Goal: Task Accomplishment & Management: Complete application form

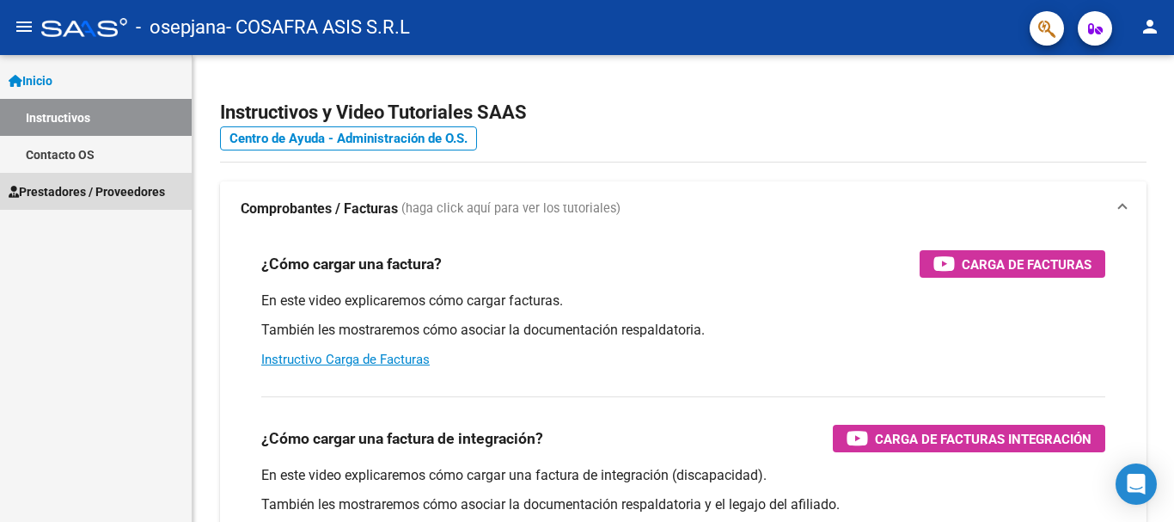
click at [58, 193] on span "Prestadores / Proveedores" at bounding box center [87, 191] width 156 height 19
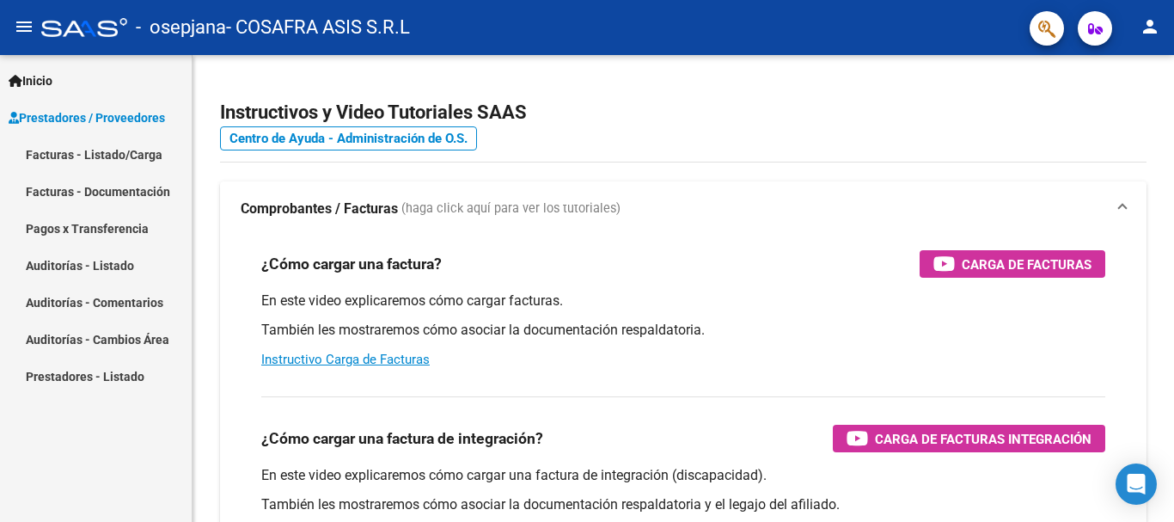
click at [79, 151] on link "Facturas - Listado/Carga" at bounding box center [96, 154] width 192 height 37
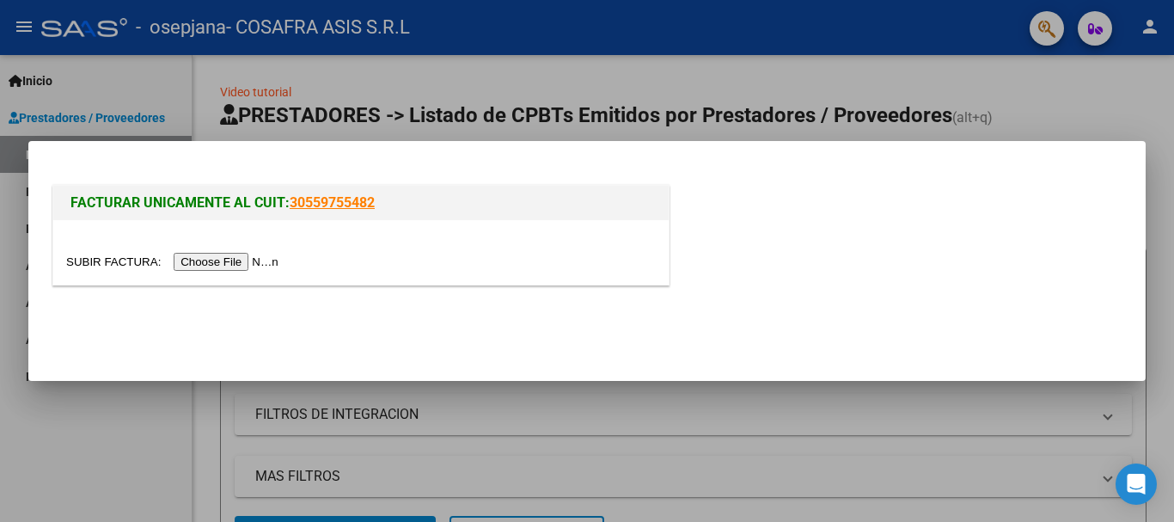
click at [244, 261] on input "file" at bounding box center [174, 262] width 217 height 18
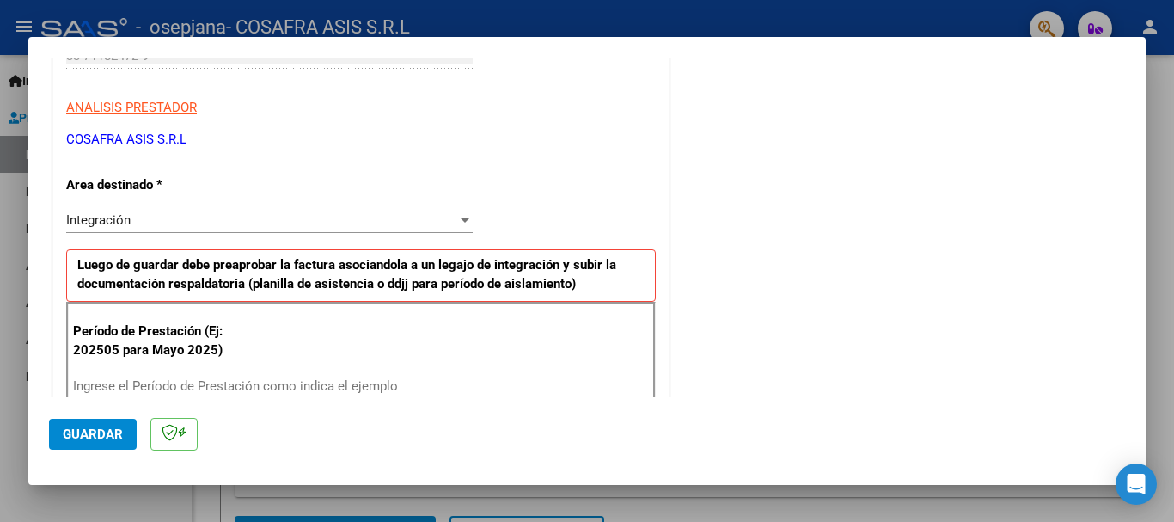
scroll to position [311, 0]
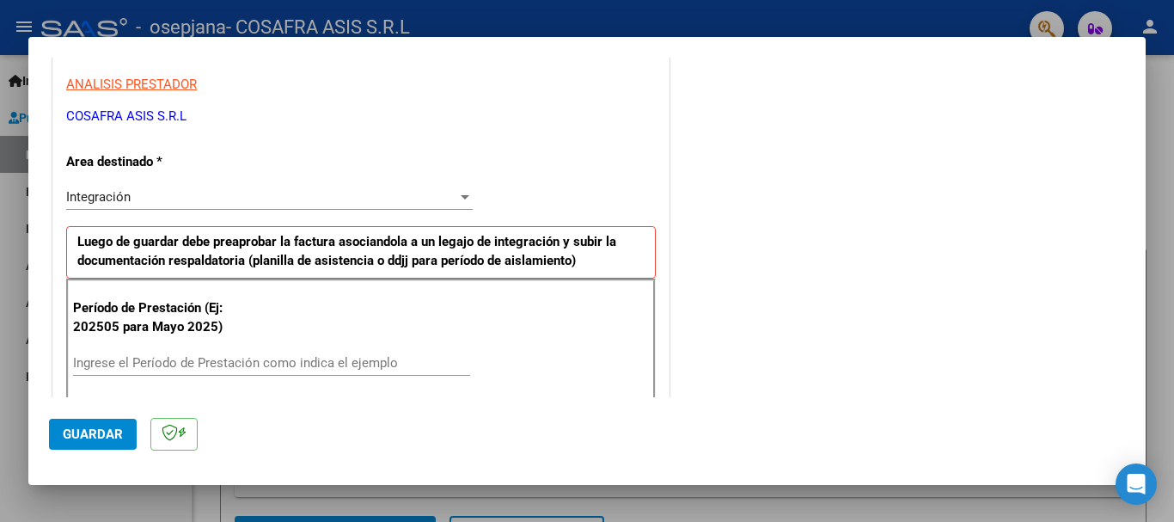
click at [193, 361] on input "Ingrese el Período de Prestación como indica el ejemplo" at bounding box center [271, 362] width 397 height 15
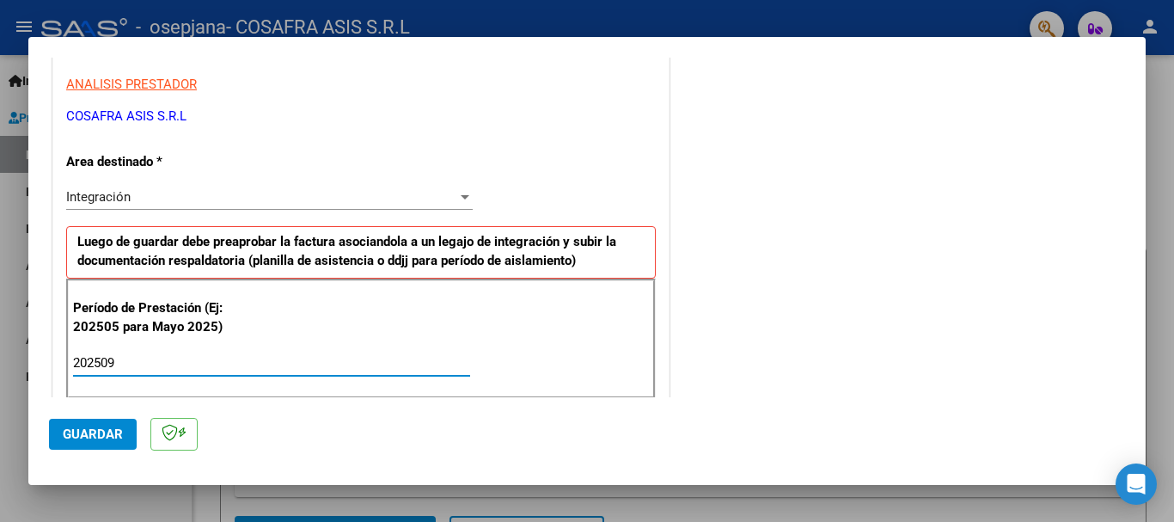
type input "202509"
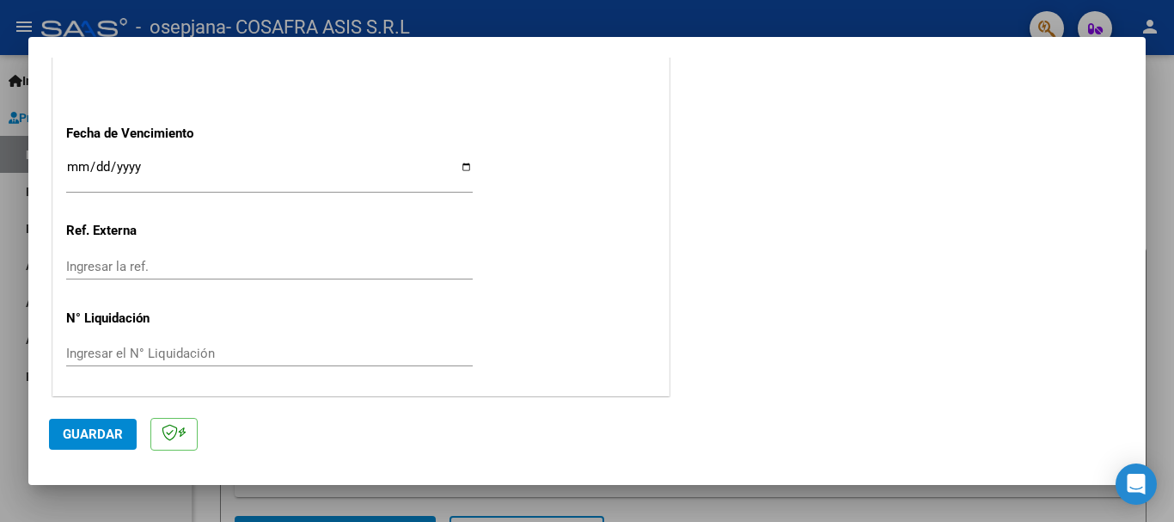
scroll to position [1085, 0]
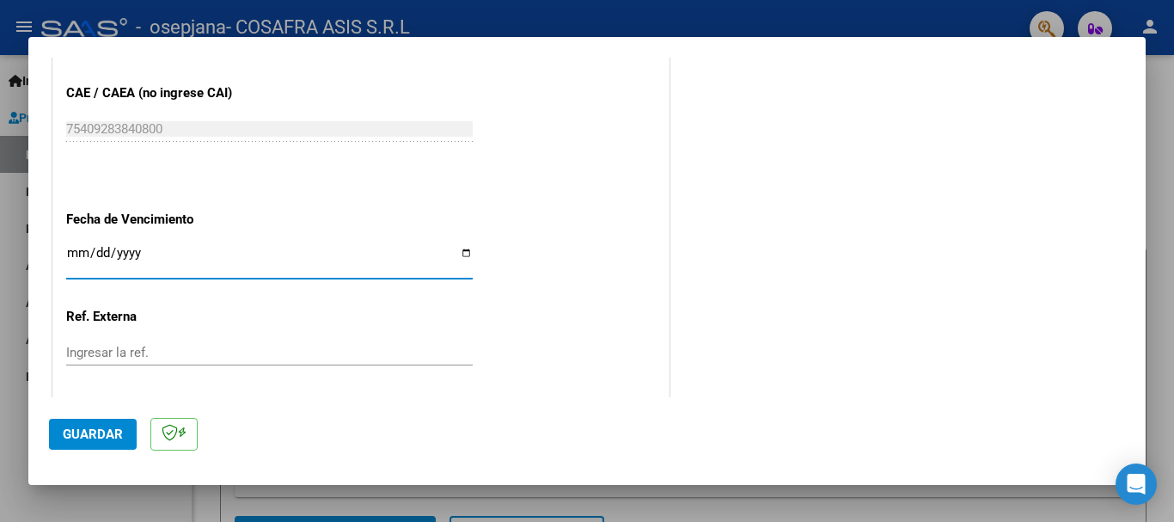
click at [462, 252] on input "Ingresar la fecha" at bounding box center [269, 260] width 407 height 28
type input "[DATE]"
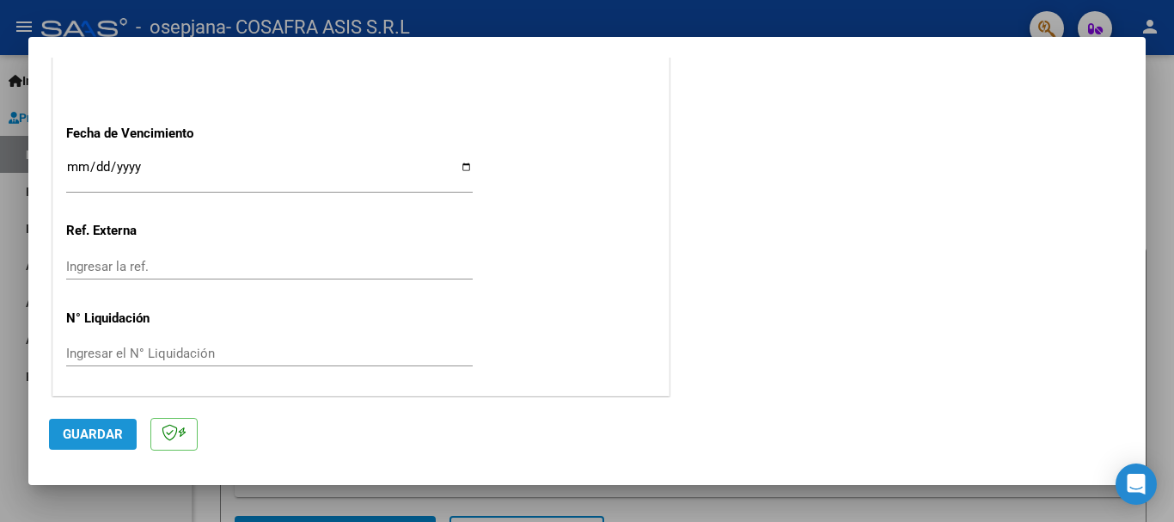
click at [113, 434] on span "Guardar" at bounding box center [93, 433] width 60 height 15
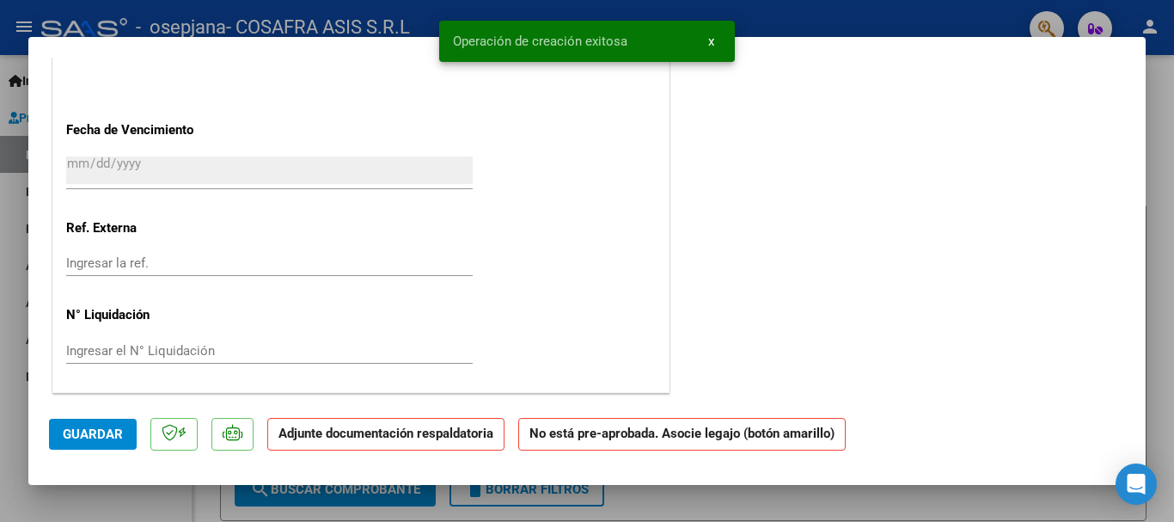
scroll to position [0, 0]
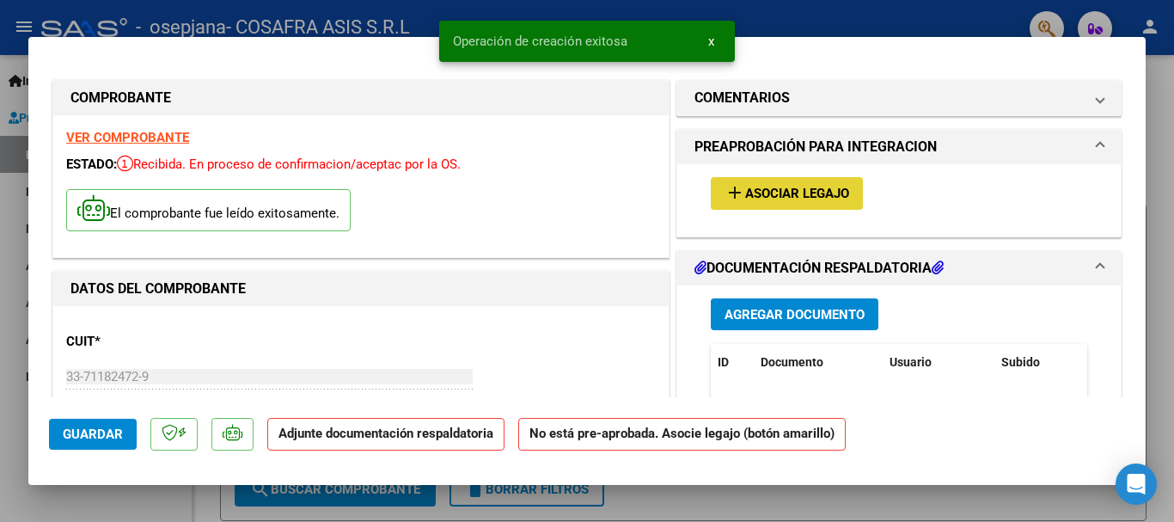
click at [780, 186] on span "Asociar Legajo" at bounding box center [797, 193] width 104 height 15
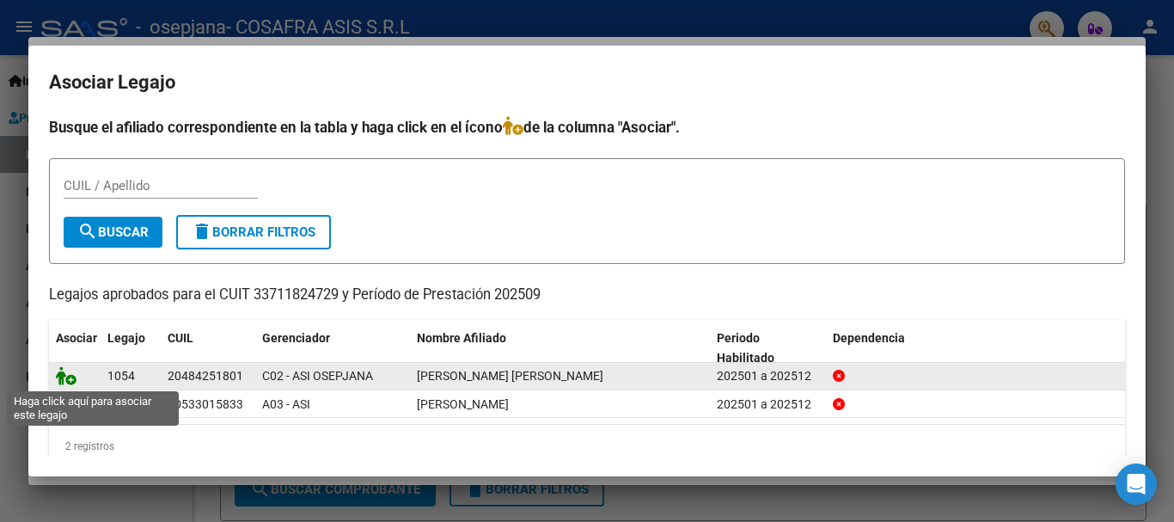
click at [65, 378] on icon at bounding box center [66, 375] width 21 height 19
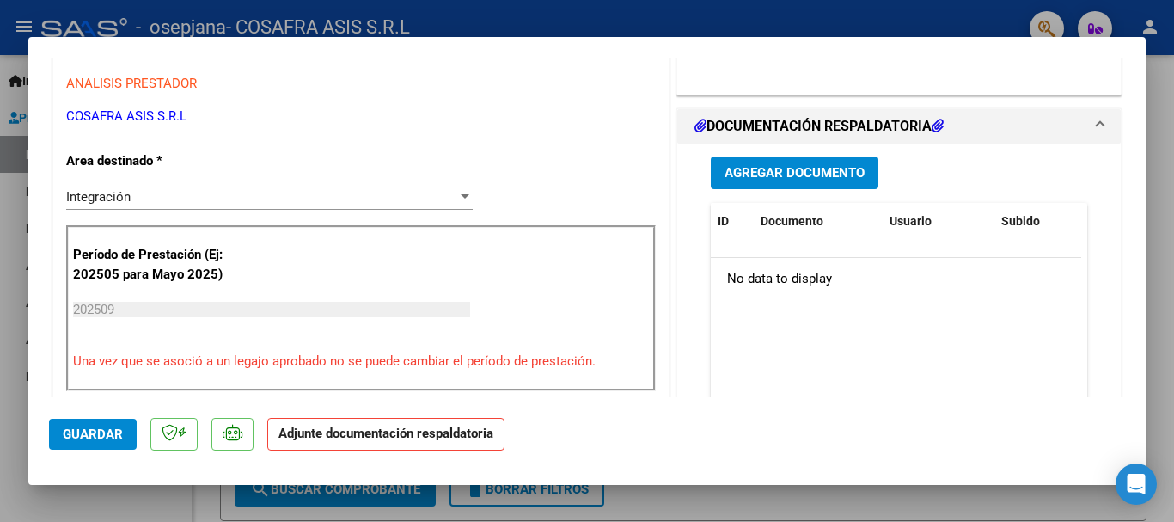
scroll to position [344, 0]
click at [775, 180] on span "Agregar Documento" at bounding box center [794, 174] width 140 height 15
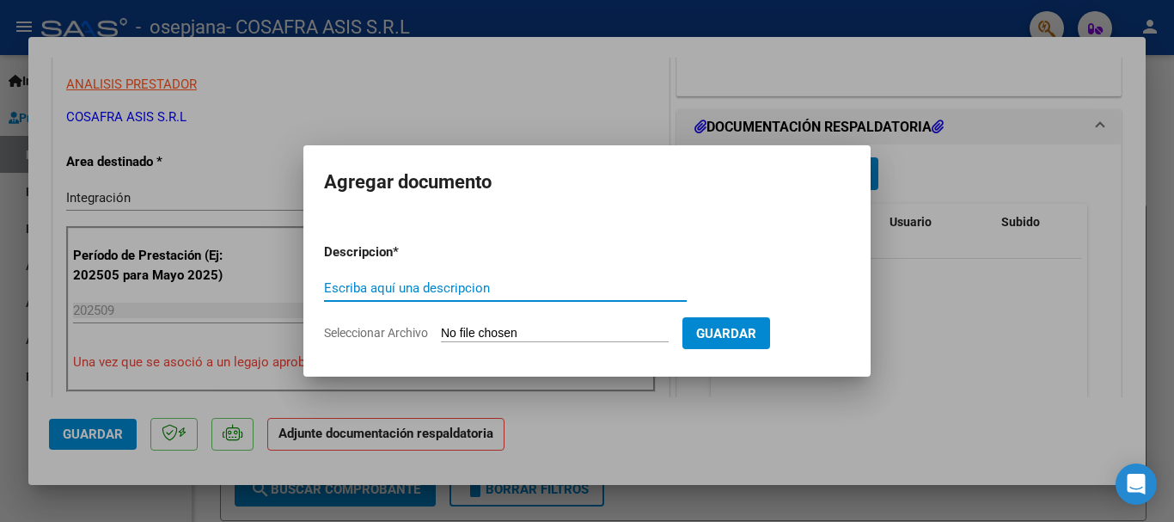
click at [404, 285] on input "Escriba aquí una descripcion" at bounding box center [505, 287] width 363 height 15
type input "planilla"
click at [472, 337] on input "Seleccionar Archivo" at bounding box center [555, 334] width 228 height 16
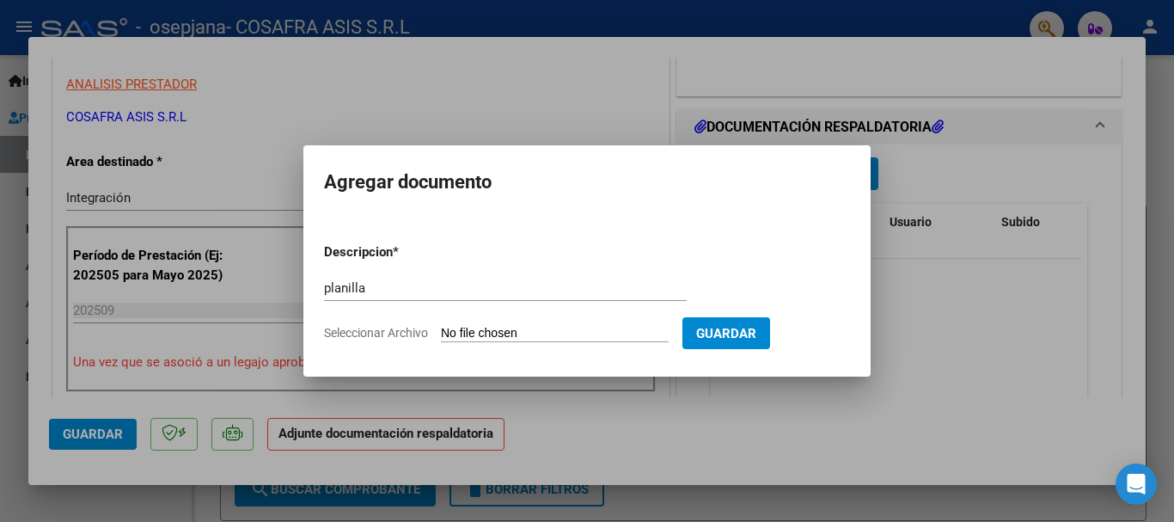
type input "C:\fakepath\planilla [PERSON_NAME].pdf"
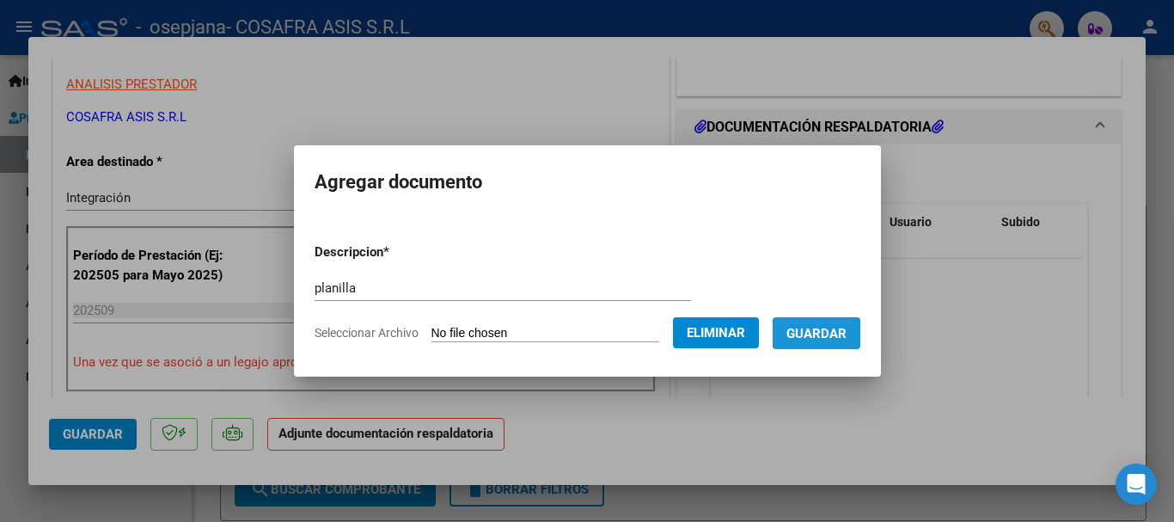
click at [847, 335] on span "Guardar" at bounding box center [816, 333] width 60 height 15
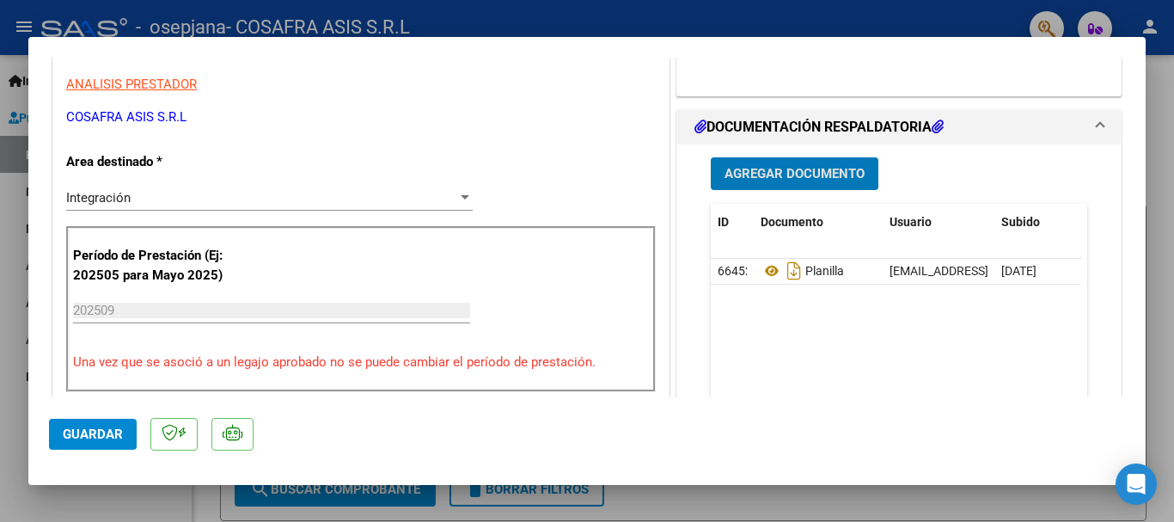
click at [479, 9] on div at bounding box center [587, 261] width 1174 height 522
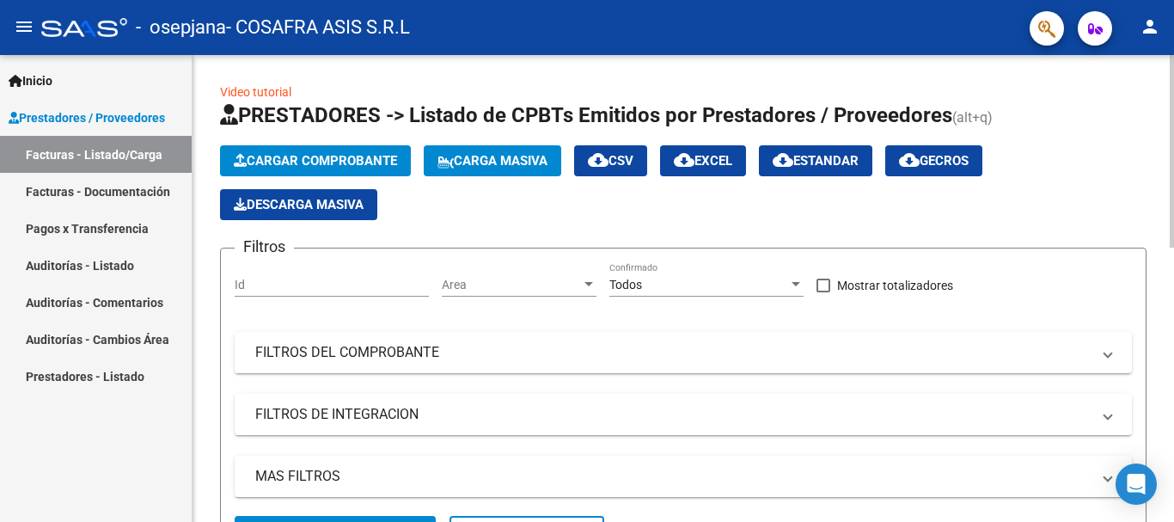
click at [298, 160] on span "Cargar Comprobante" at bounding box center [315, 160] width 163 height 15
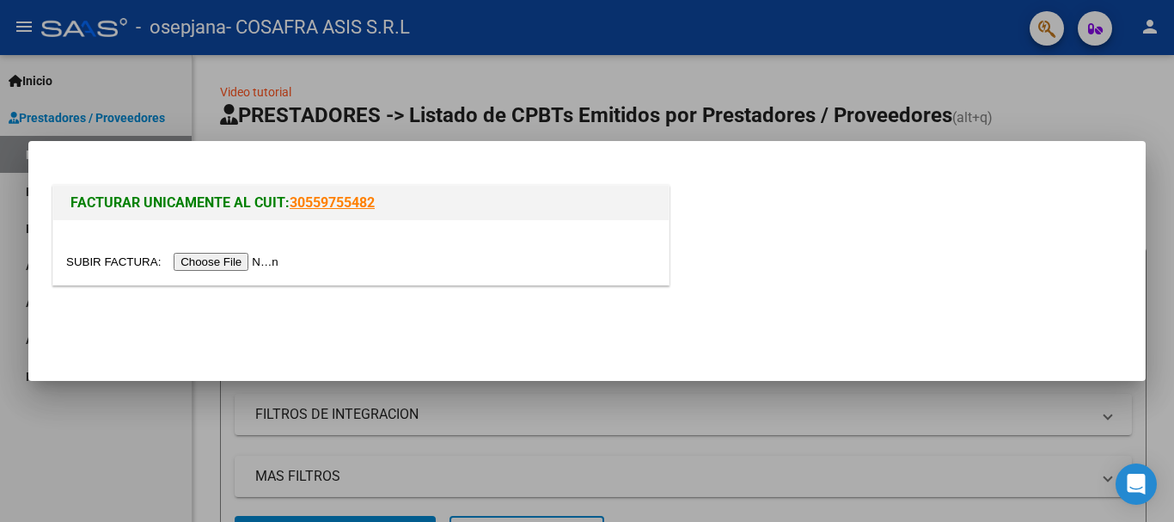
click at [243, 266] on input "file" at bounding box center [174, 262] width 217 height 18
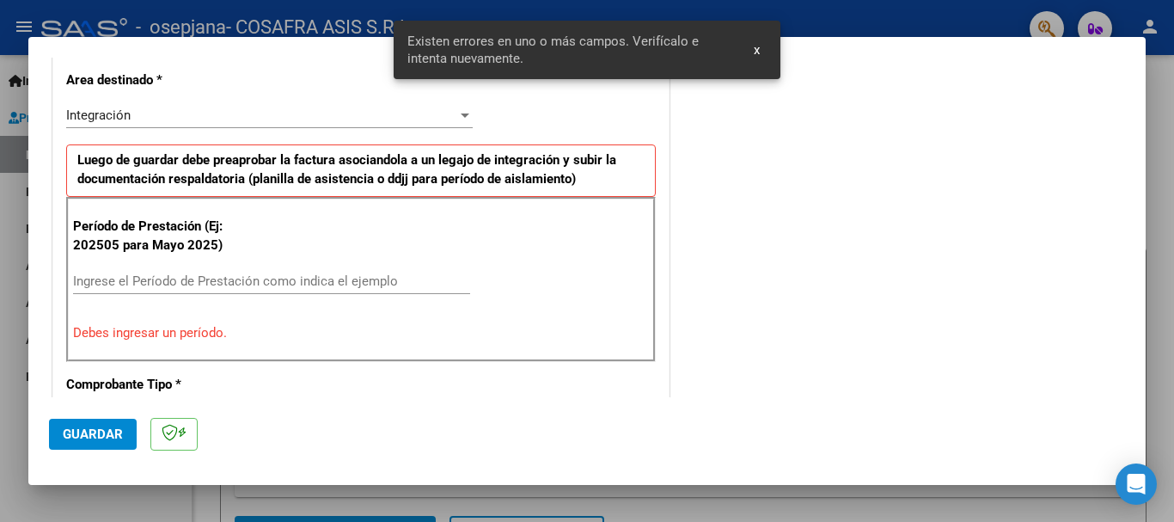
scroll to position [577, 0]
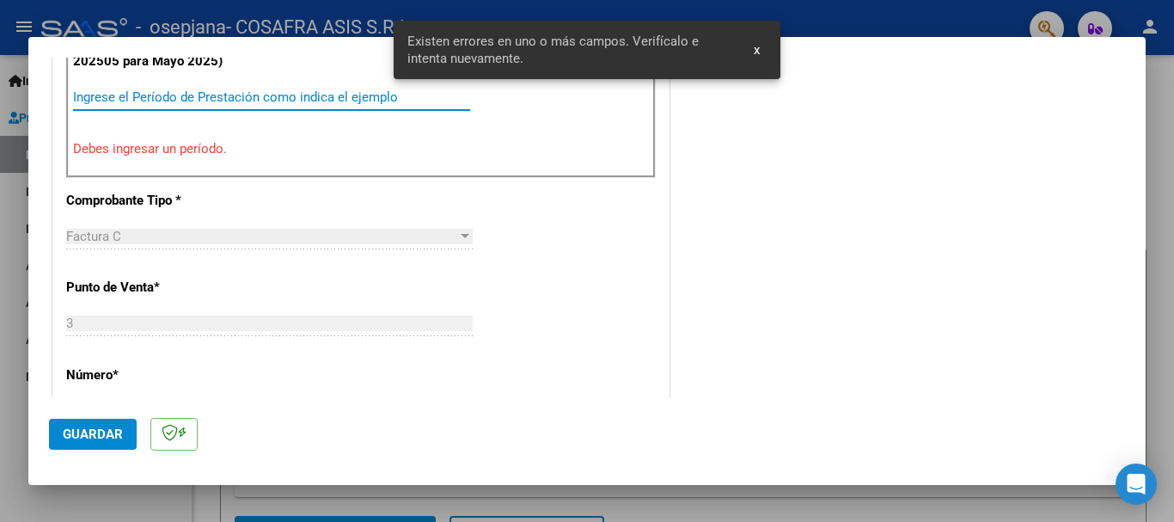
click at [187, 90] on input "Ingrese el Período de Prestación como indica el ejemplo" at bounding box center [271, 96] width 397 height 15
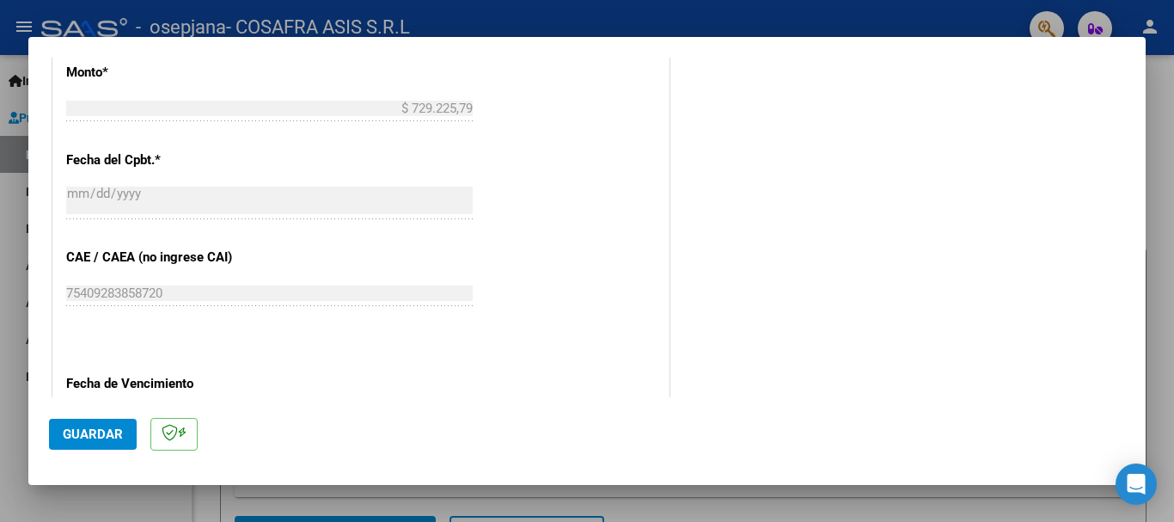
scroll to position [1006, 0]
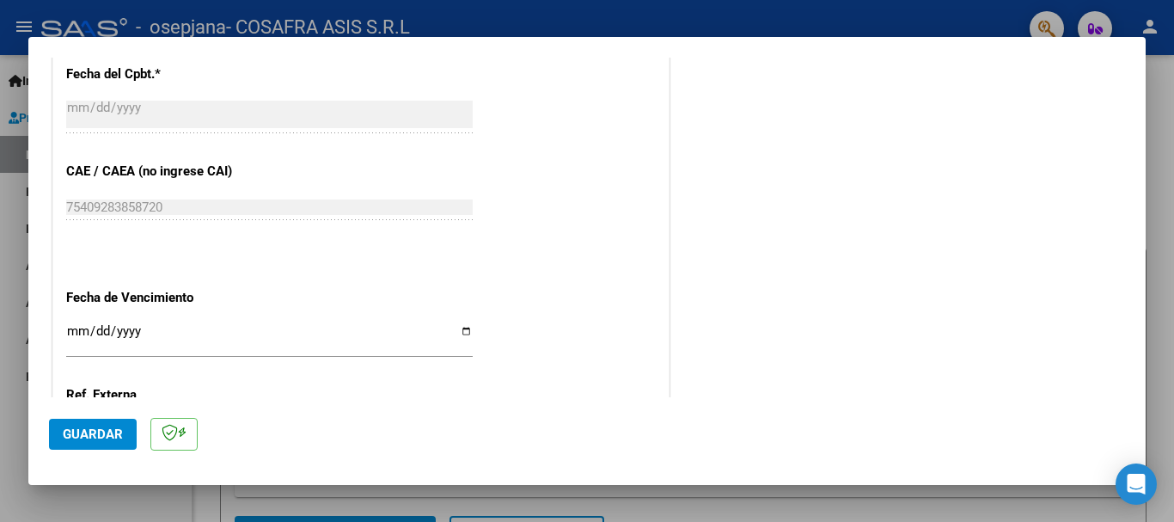
type input "202509"
click at [462, 330] on input "Ingresar la fecha" at bounding box center [269, 338] width 407 height 28
type input "[DATE]"
click at [102, 429] on span "Guardar" at bounding box center [93, 433] width 60 height 15
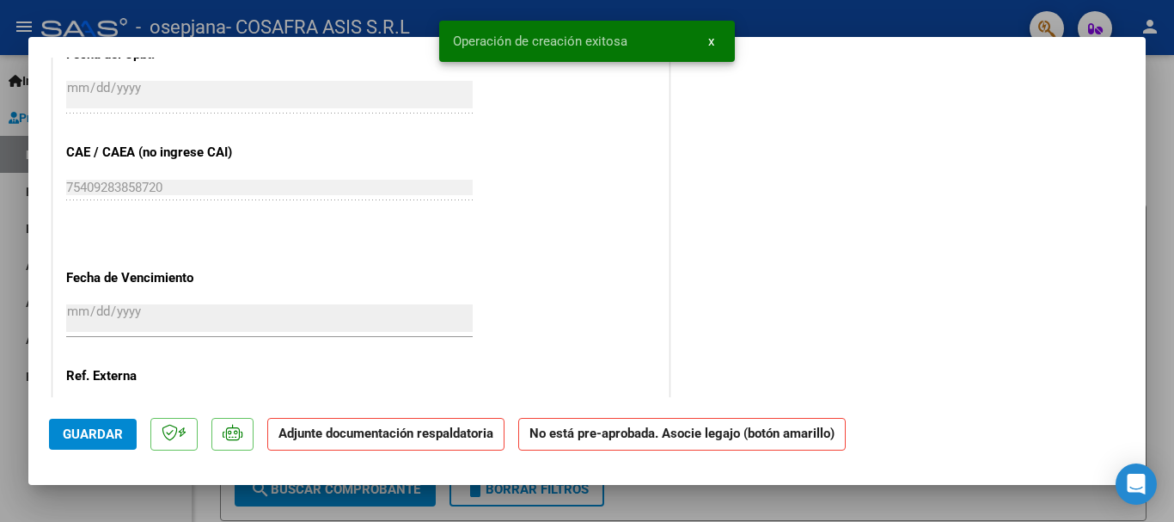
scroll to position [0, 0]
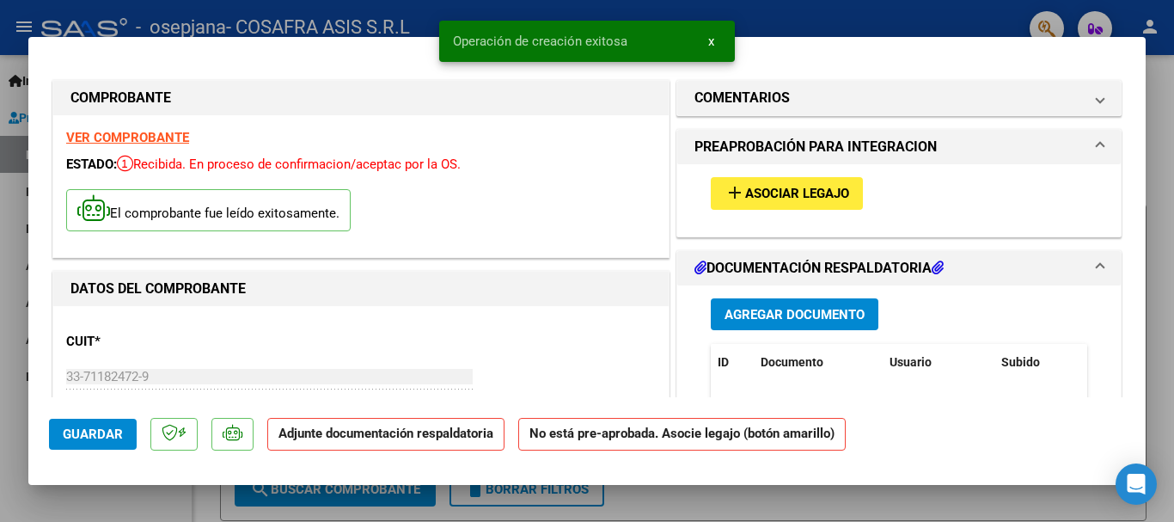
click at [751, 194] on span "Asociar Legajo" at bounding box center [797, 193] width 104 height 15
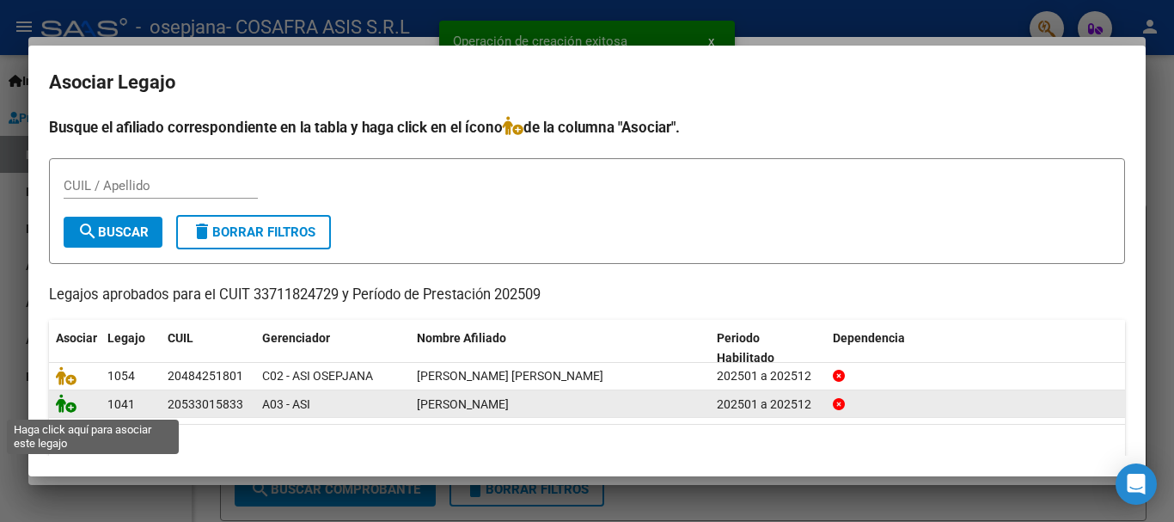
click at [69, 408] on icon at bounding box center [66, 403] width 21 height 19
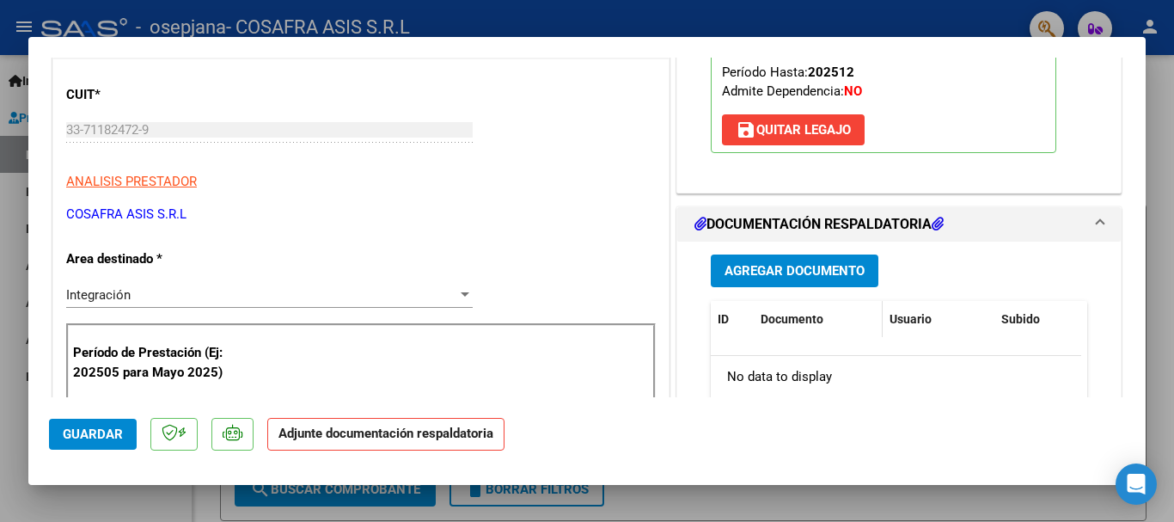
scroll to position [258, 0]
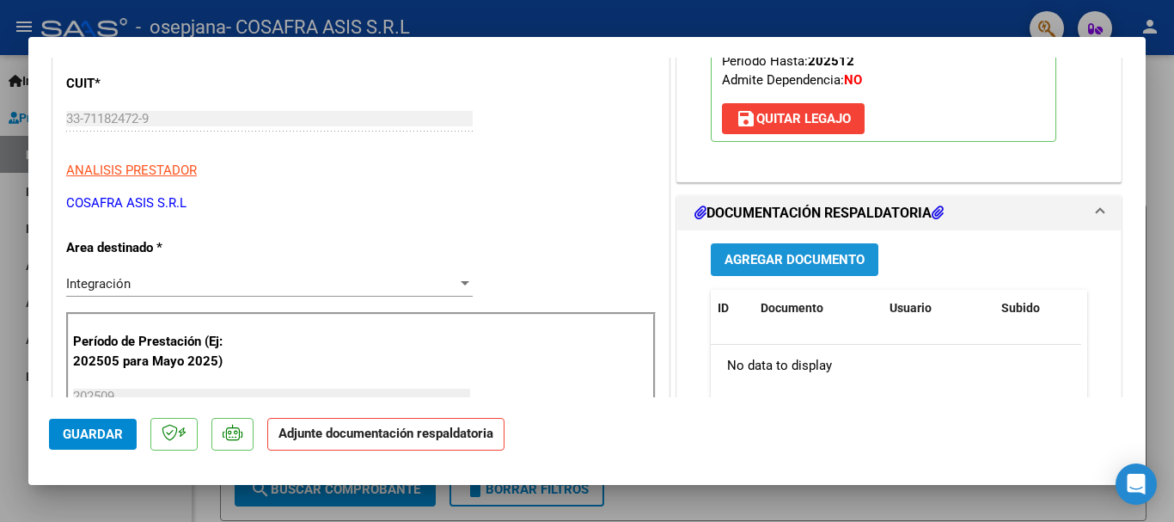
click at [793, 248] on button "Agregar Documento" at bounding box center [795, 259] width 168 height 32
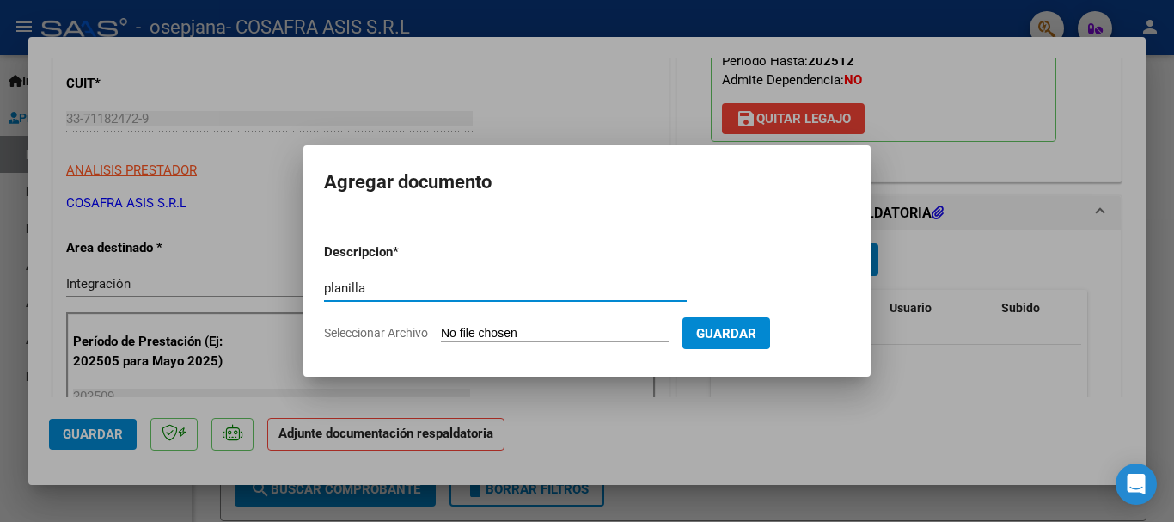
type input "planilla"
click at [586, 338] on input "Seleccionar Archivo" at bounding box center [555, 334] width 228 height 16
type input "C:\fakepath\planilla rondan.pdf"
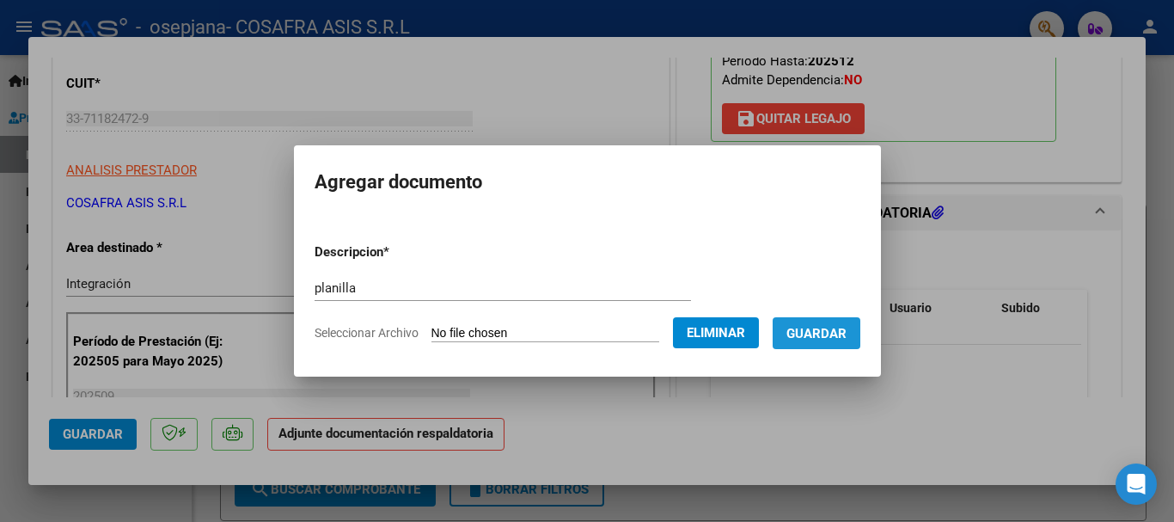
click at [855, 343] on button "Guardar" at bounding box center [817, 333] width 88 height 32
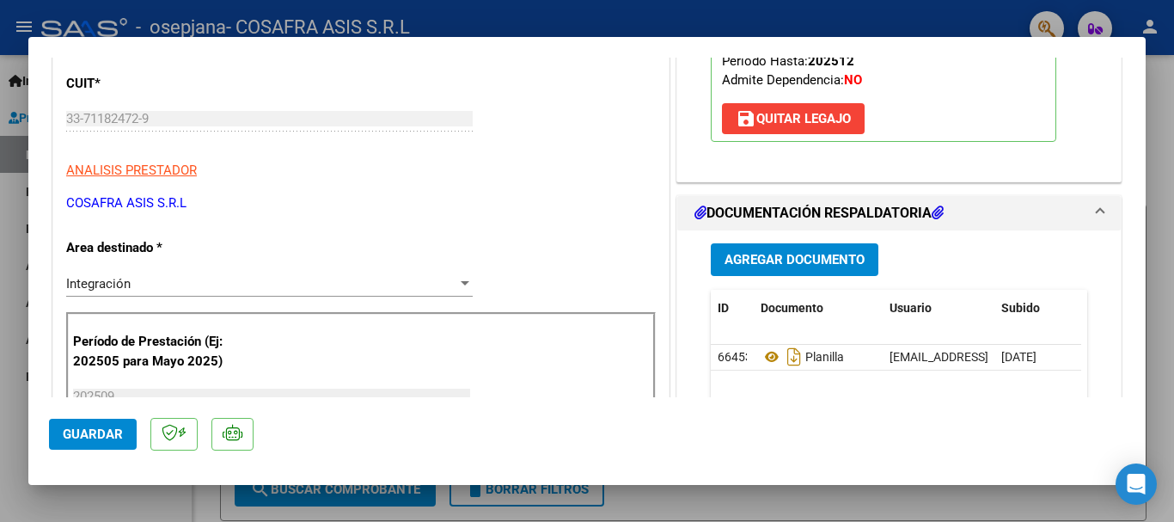
drag, startPoint x: 834, startPoint y: 16, endPoint x: 434, endPoint y: 241, distance: 458.3
click at [834, 17] on div at bounding box center [587, 261] width 1174 height 522
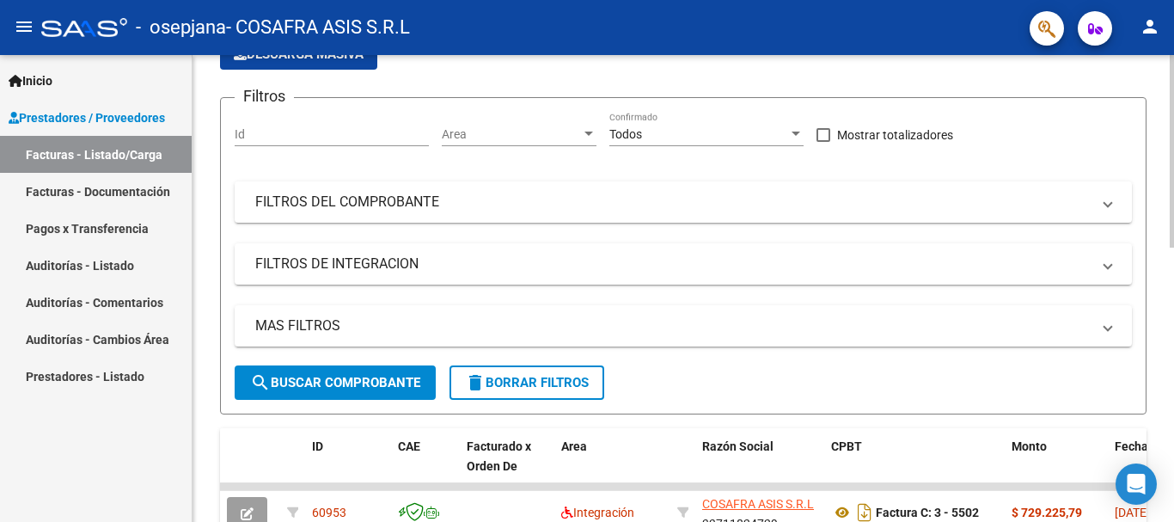
scroll to position [0, 0]
